Goal: Task Accomplishment & Management: Complete application form

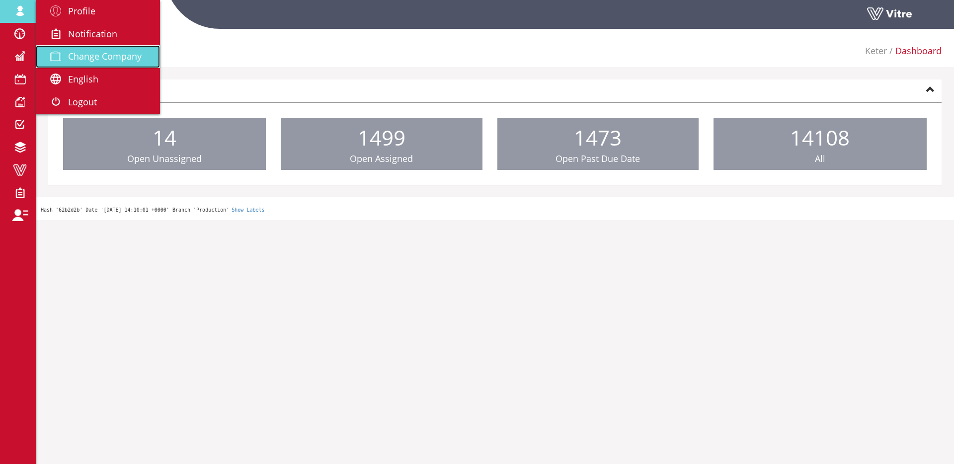
click at [105, 58] on span "Change Company" at bounding box center [105, 56] width 74 height 12
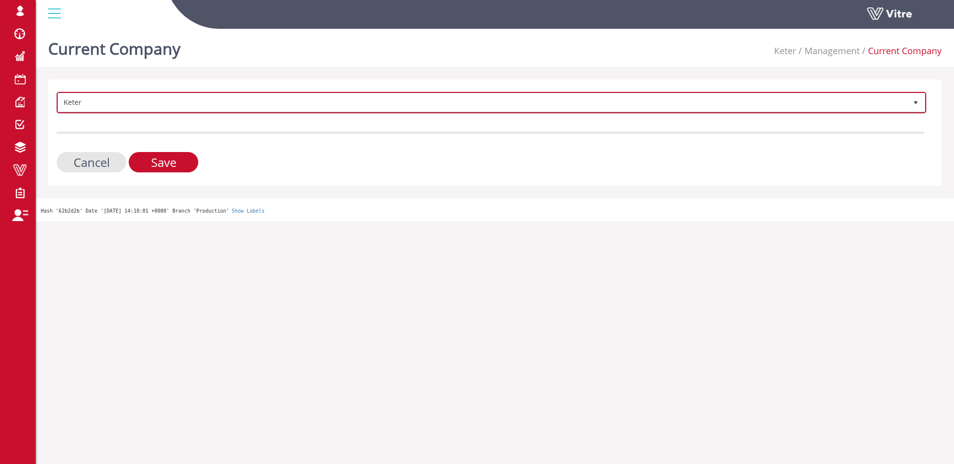
click at [142, 98] on span "Keter" at bounding box center [482, 102] width 849 height 18
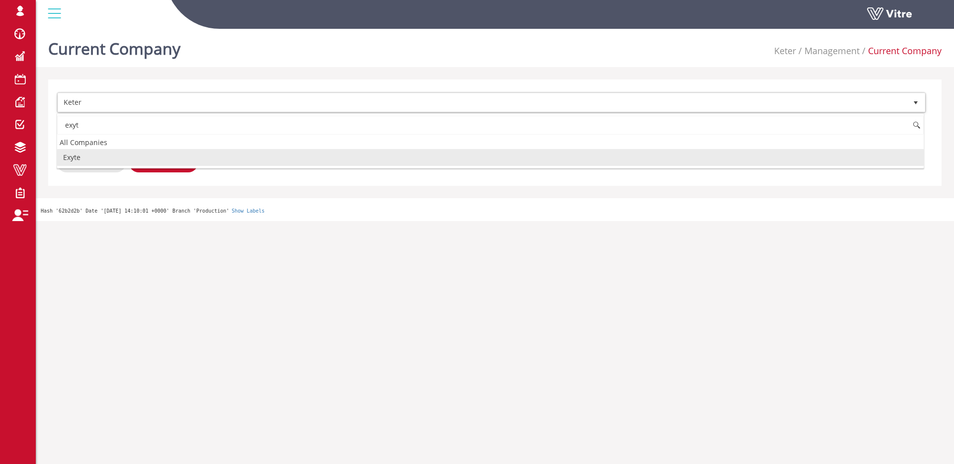
click at [116, 160] on li "Exyte" at bounding box center [490, 157] width 867 height 17
type input "exyt"
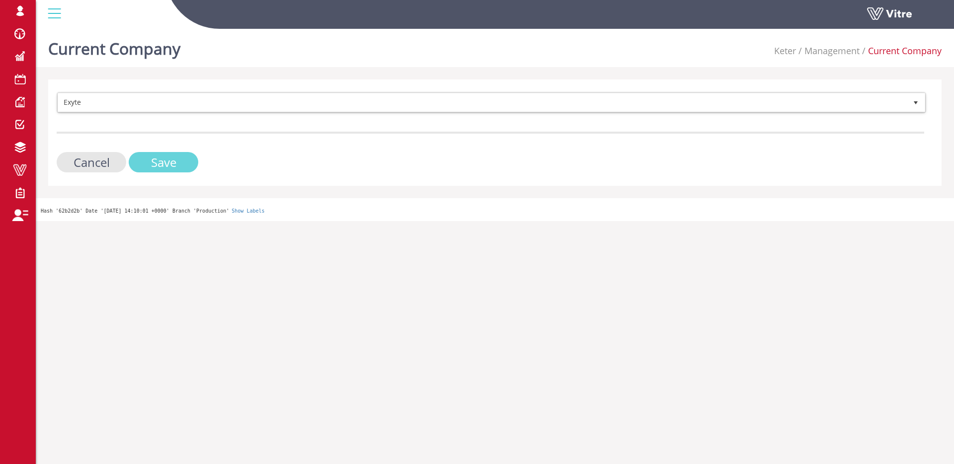
click at [170, 155] on input "Save" at bounding box center [164, 162] width 70 height 20
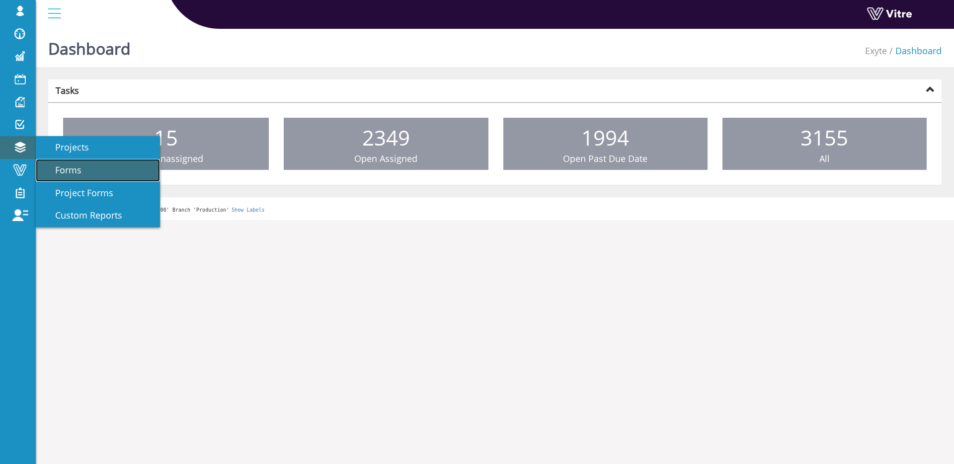
click at [45, 167] on span "Forms" at bounding box center [62, 170] width 38 height 12
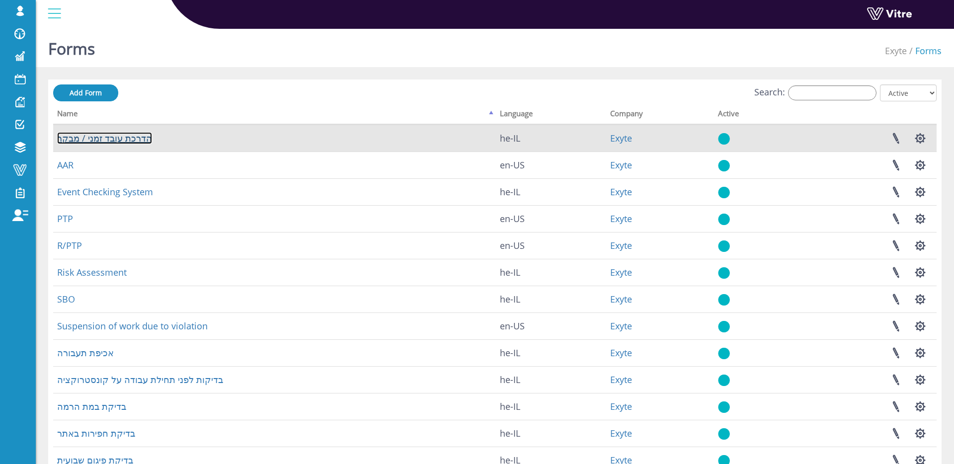
click at [139, 140] on link "הדרכת עובד זמני / מבקר" at bounding box center [104, 138] width 95 height 12
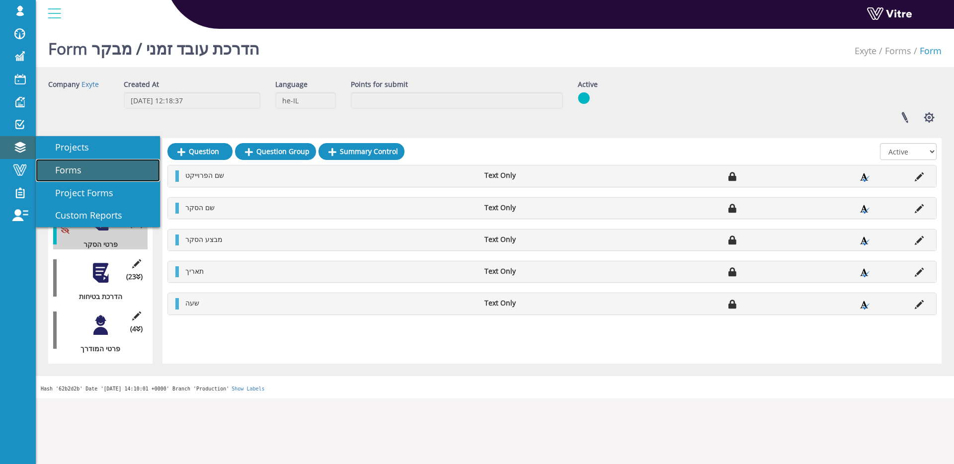
click at [67, 161] on link "Forms" at bounding box center [98, 170] width 124 height 23
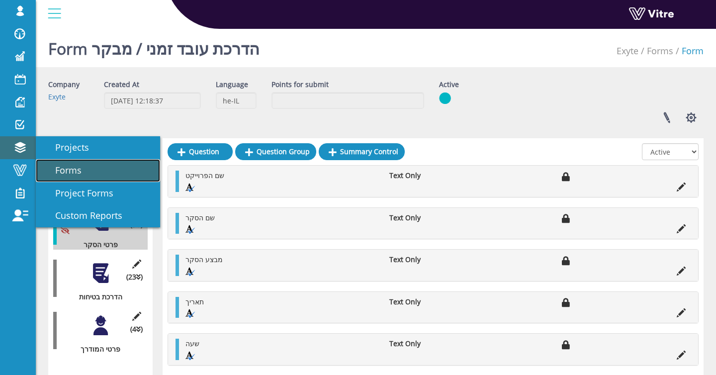
click at [40, 166] on link "Forms" at bounding box center [98, 170] width 124 height 23
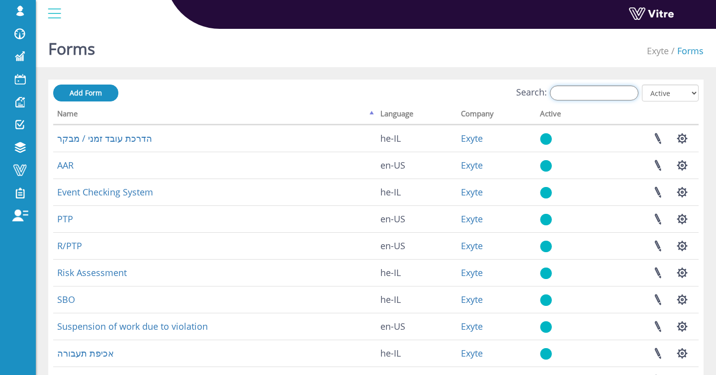
click at [580, 92] on input "Search:" at bounding box center [594, 92] width 88 height 15
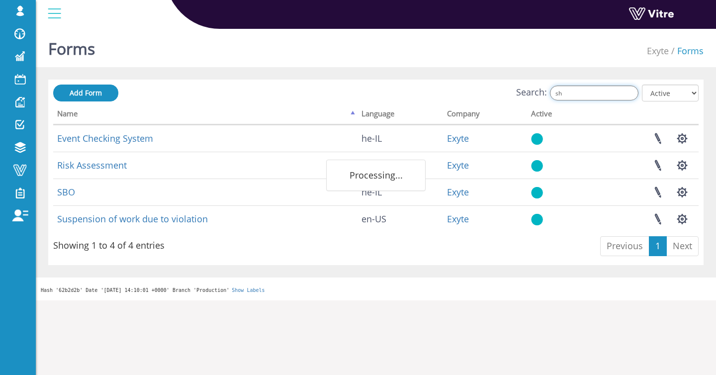
type input "s"
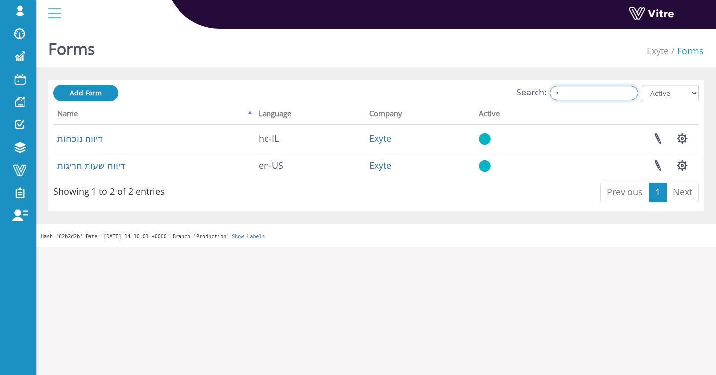
type input "י"
type input "דיווח"
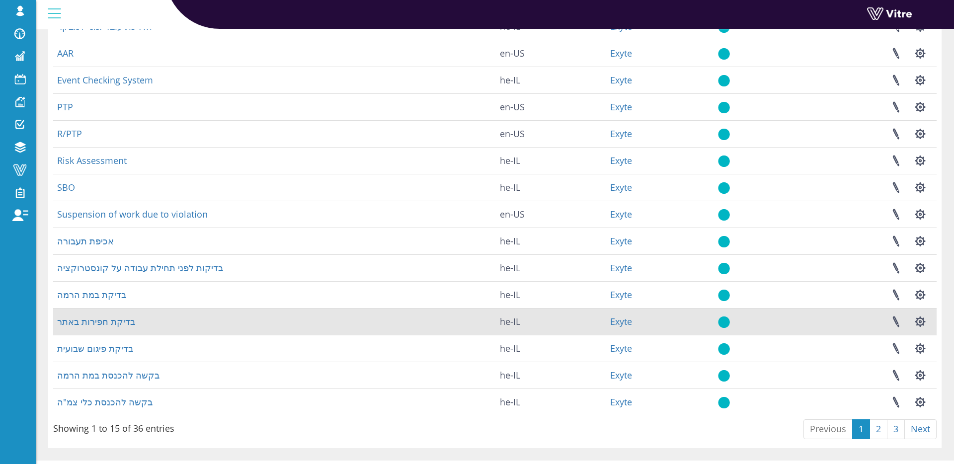
scroll to position [131, 0]
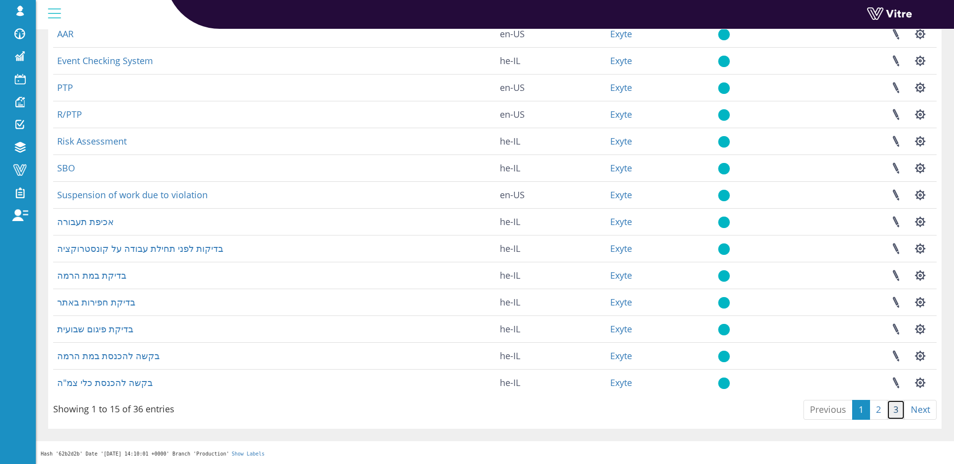
click at [900, 408] on link "3" at bounding box center [896, 410] width 18 height 20
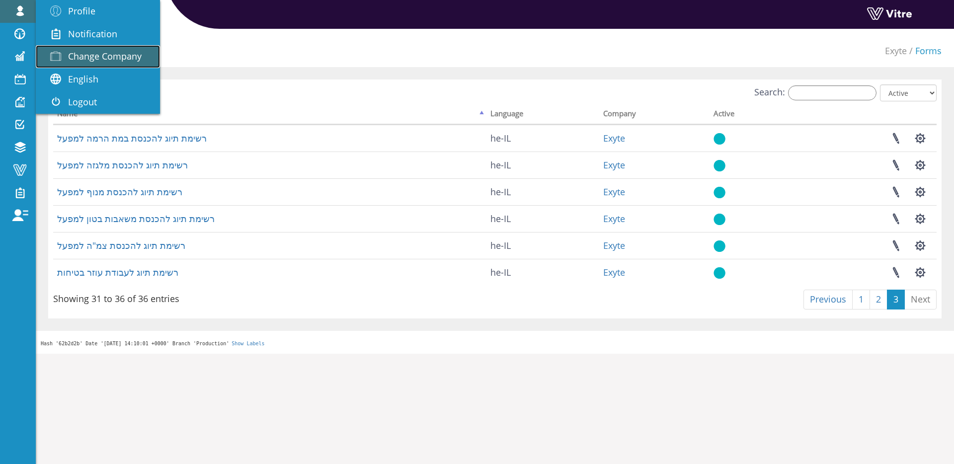
click at [64, 48] on link "Change Company" at bounding box center [98, 56] width 124 height 23
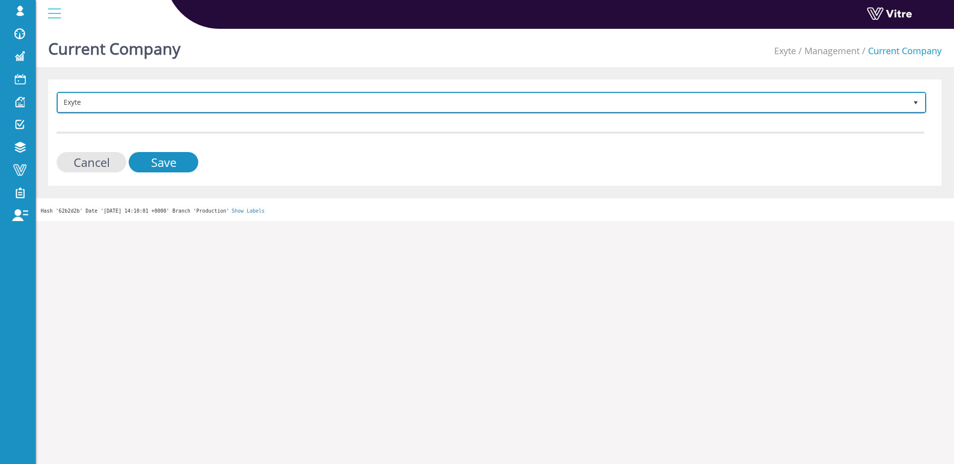
click at [207, 110] on span "Exyte" at bounding box center [482, 102] width 849 height 18
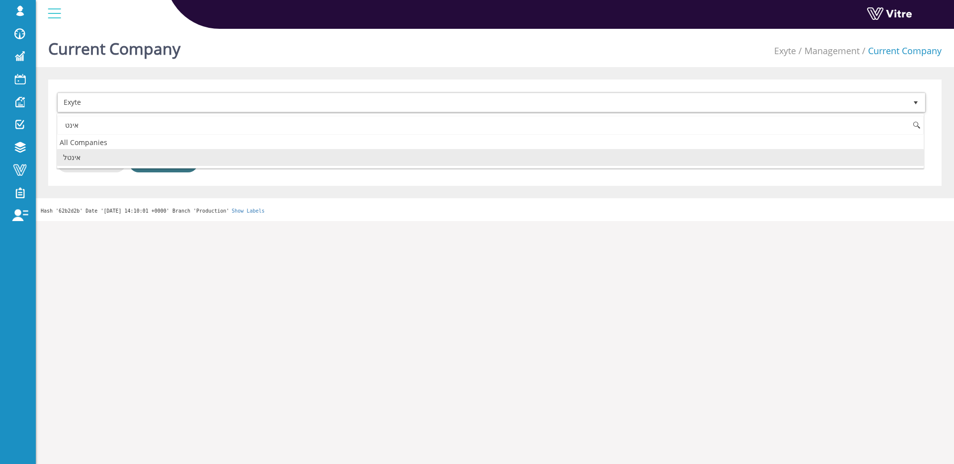
drag, startPoint x: 184, startPoint y: 155, endPoint x: 179, endPoint y: 158, distance: 5.4
click at [184, 155] on li "אינטל" at bounding box center [490, 157] width 867 height 17
type input "אינט"
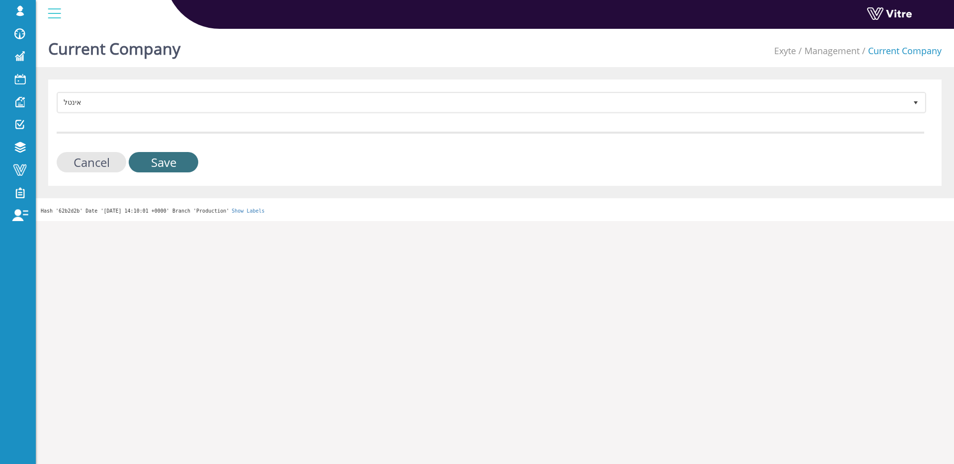
click at [179, 158] on input "Save" at bounding box center [164, 162] width 70 height 20
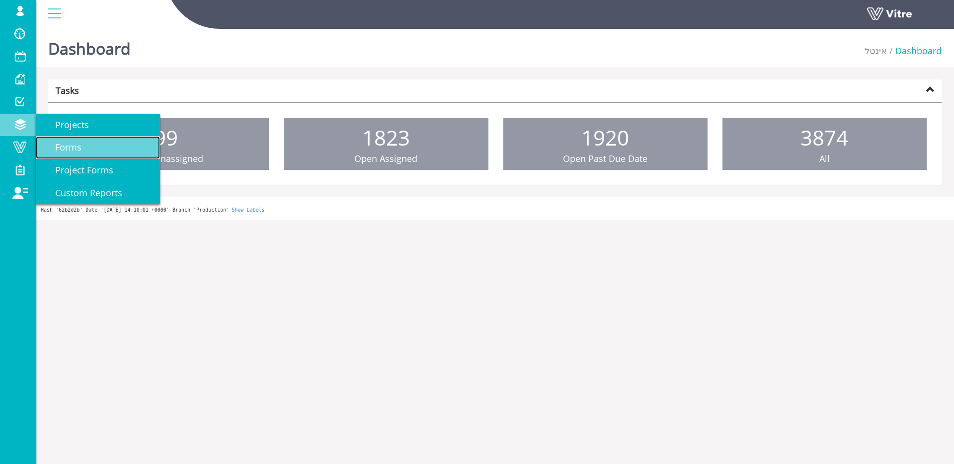
click at [53, 143] on span "Forms" at bounding box center [62, 147] width 38 height 12
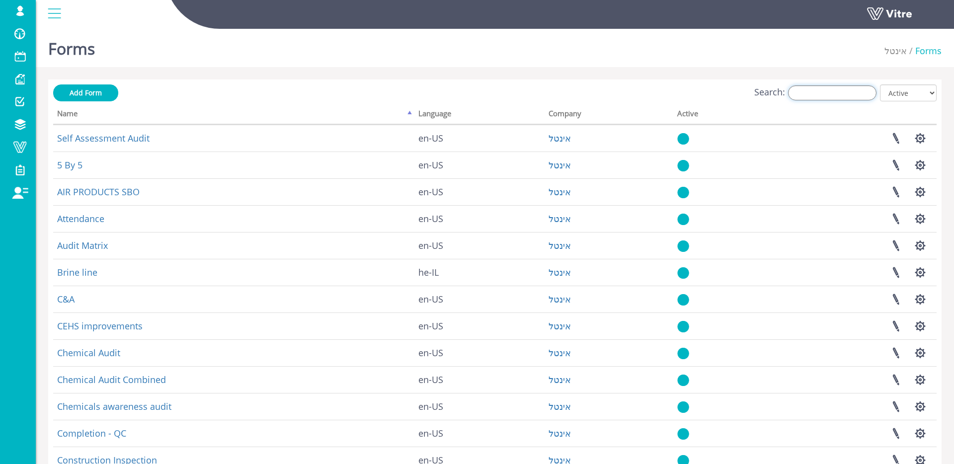
click at [818, 92] on input "Search:" at bounding box center [832, 92] width 88 height 15
click at [843, 97] on input "Search:" at bounding box center [832, 92] width 88 height 15
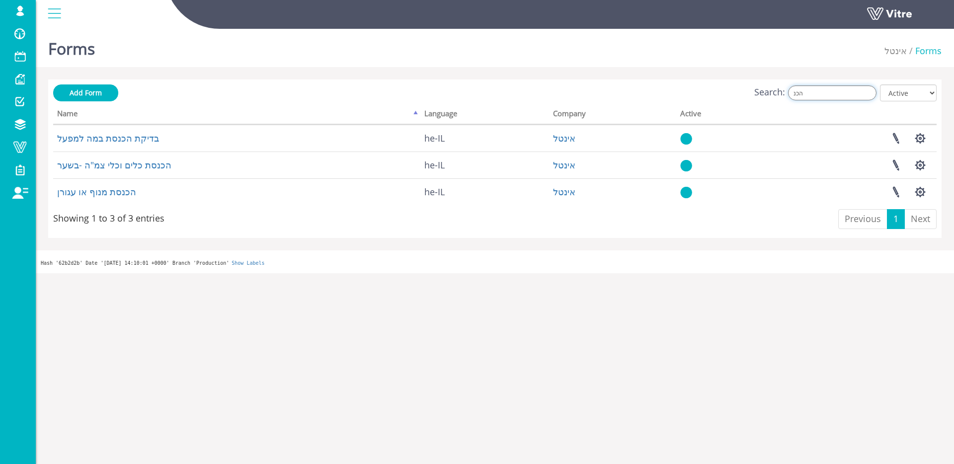
click at [847, 94] on input "הכנ" at bounding box center [832, 92] width 88 height 15
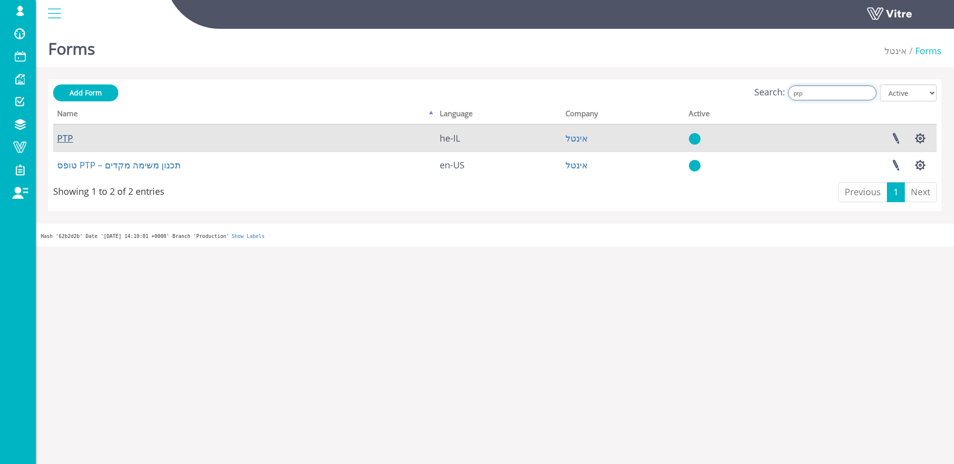
type input "ptp"
click at [58, 140] on link "PTP" at bounding box center [65, 138] width 16 height 12
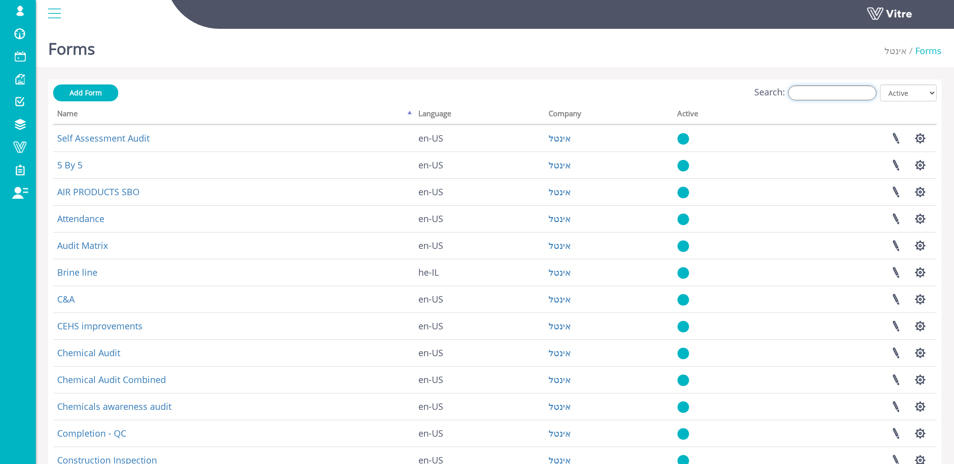
click at [846, 96] on input "Search:" at bounding box center [832, 92] width 88 height 15
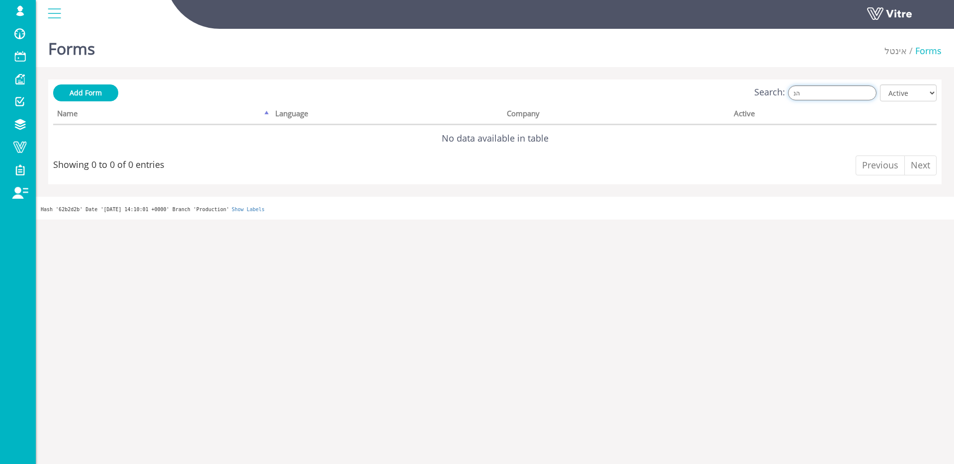
type input "ה"
type input "ב"
